Goal: Contribute content: Add original content to the website for others to see

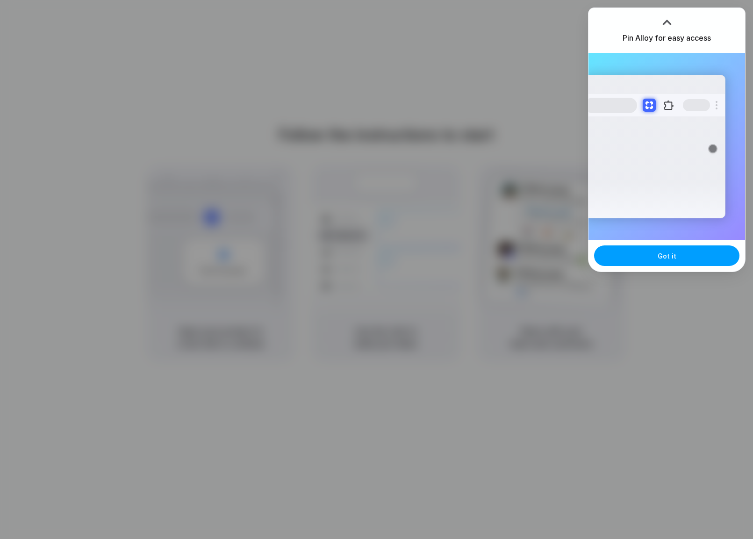
click at [663, 254] on button "Got it" at bounding box center [666, 255] width 145 height 21
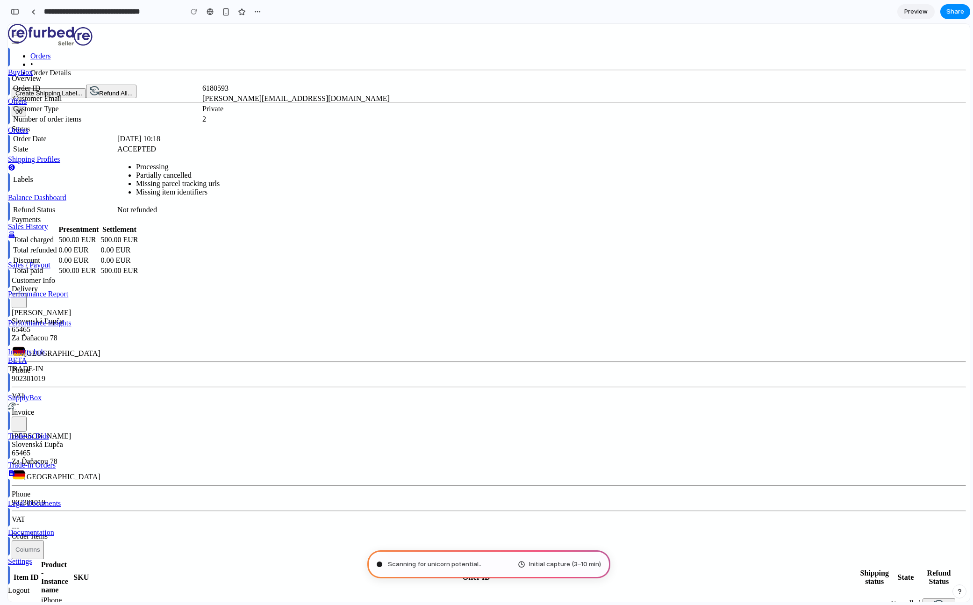
type input "**********"
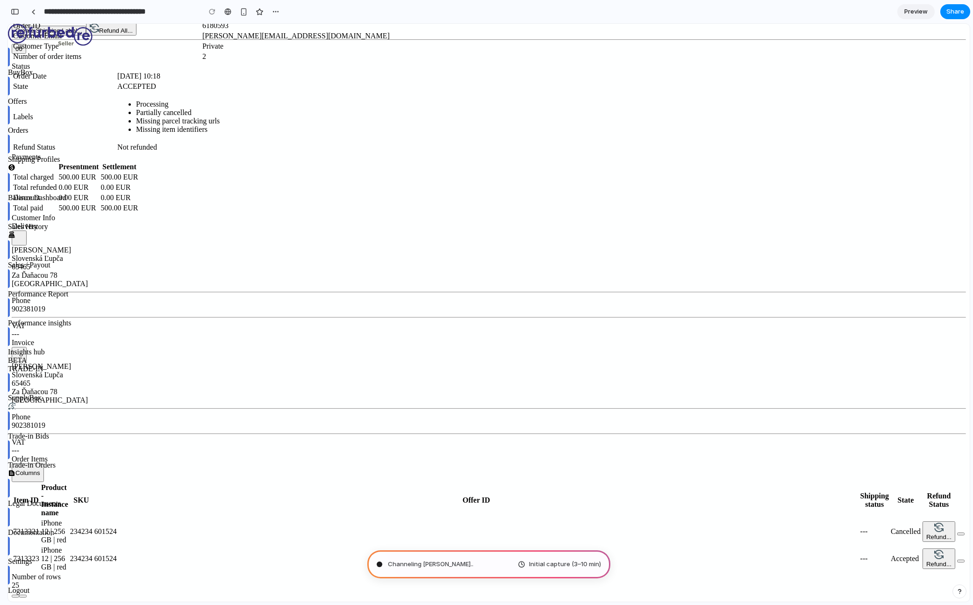
click at [860, 527] on div "Cancelled" at bounding box center [906, 531] width 30 height 8
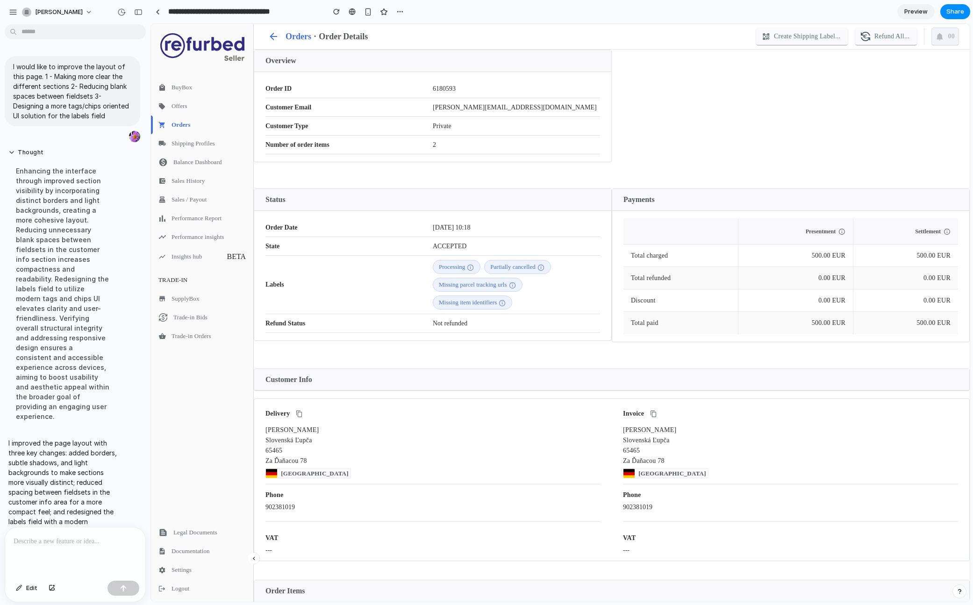
drag, startPoint x: 207, startPoint y: 36, endPoint x: 152, endPoint y: 36, distance: 55.2
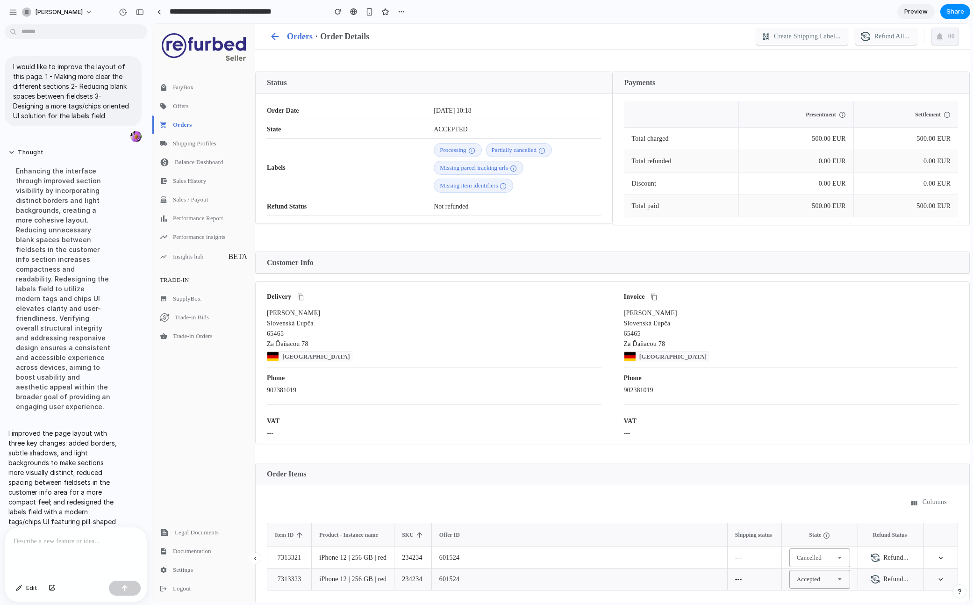
scroll to position [159, 0]
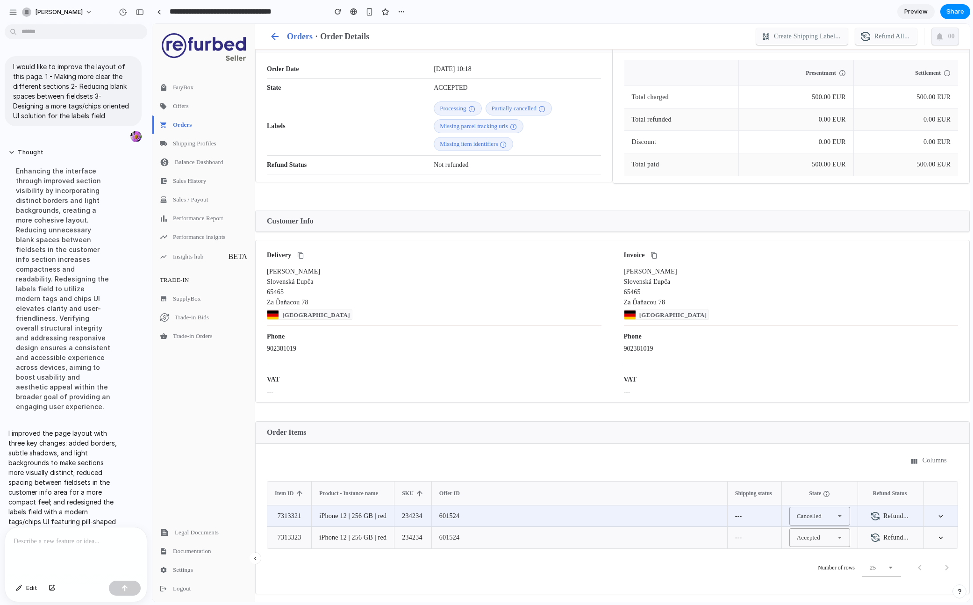
click at [827, 518] on div "Cancelled" at bounding box center [820, 516] width 61 height 19
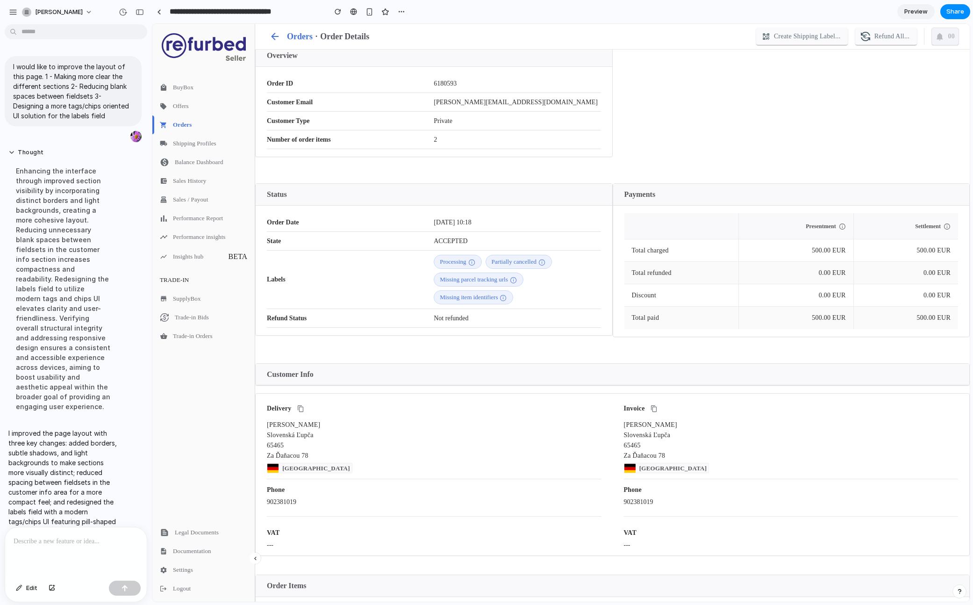
scroll to position [0, 0]
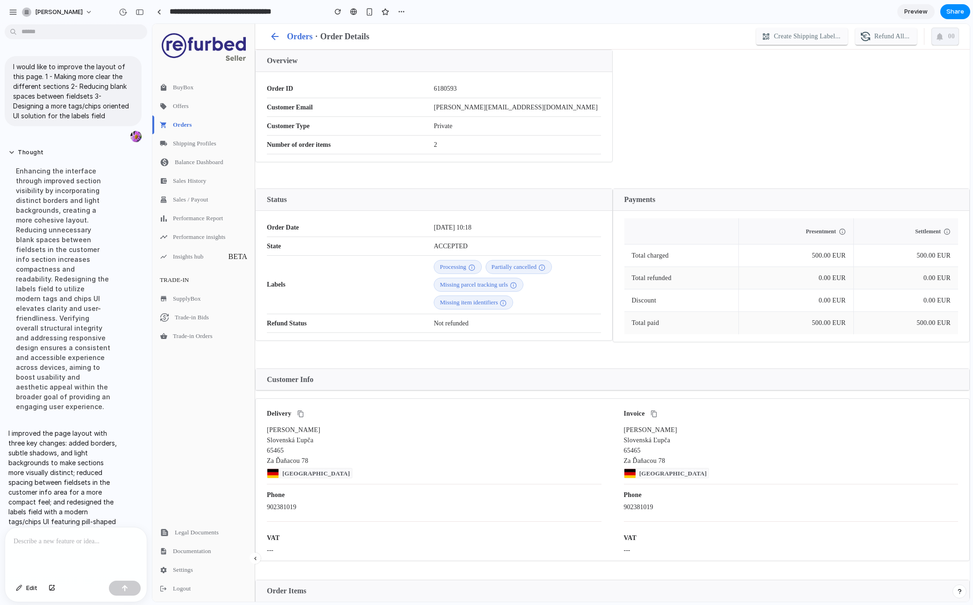
click at [77, 545] on div at bounding box center [76, 552] width 142 height 50
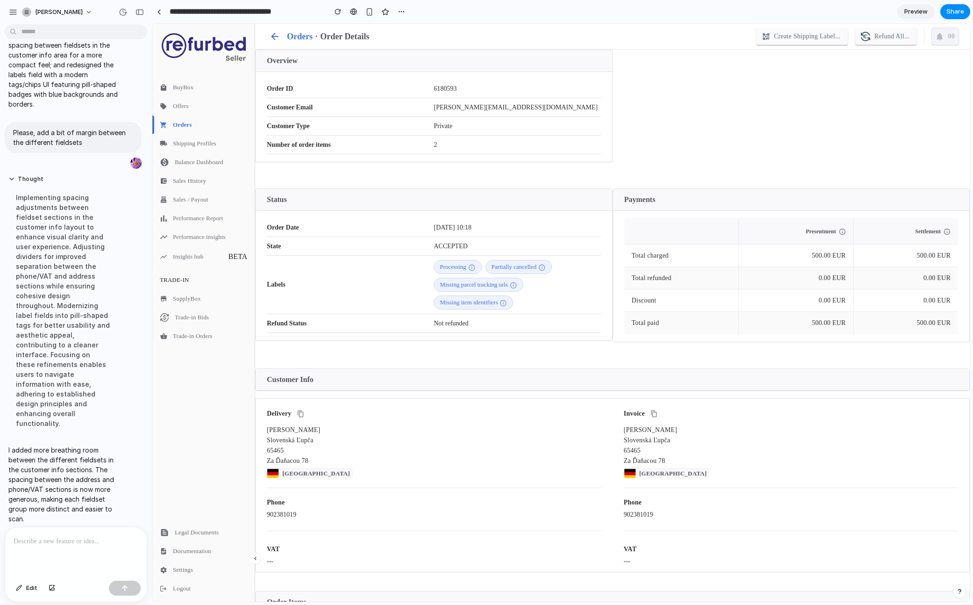
click at [487, 302] on div at bounding box center [487, 302] width 0 height 0
